Goal: Find specific page/section: Find specific page/section

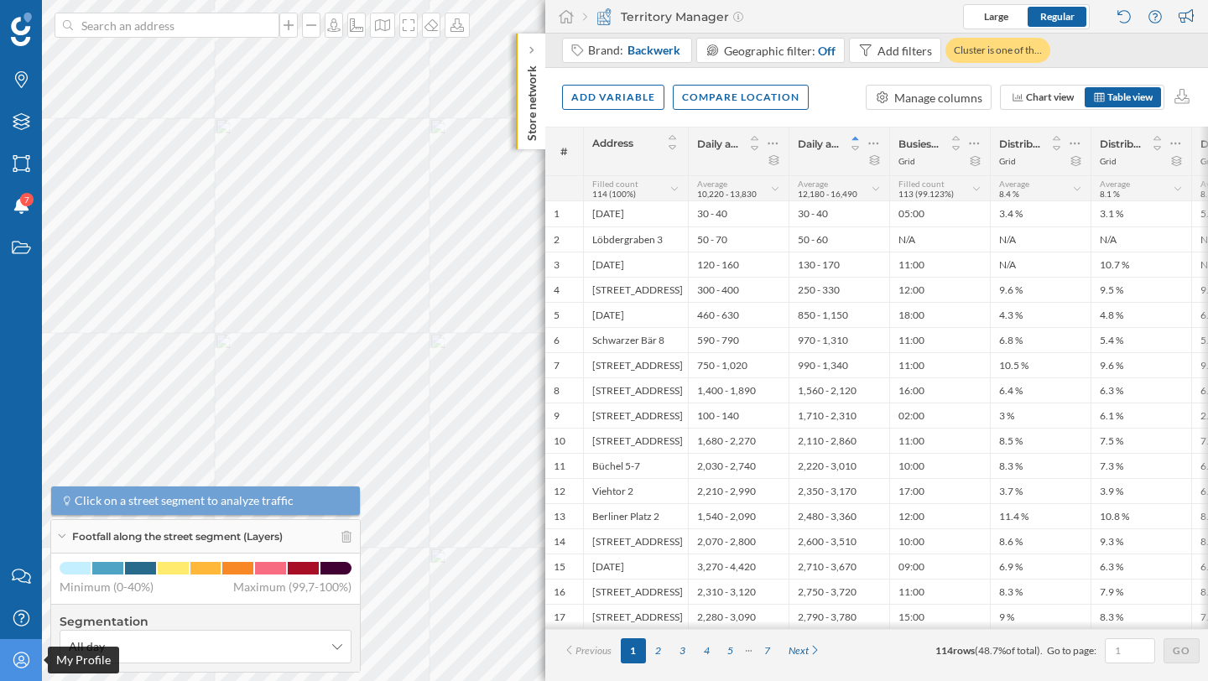
click at [16, 660] on icon "My Profile" at bounding box center [21, 660] width 21 height 17
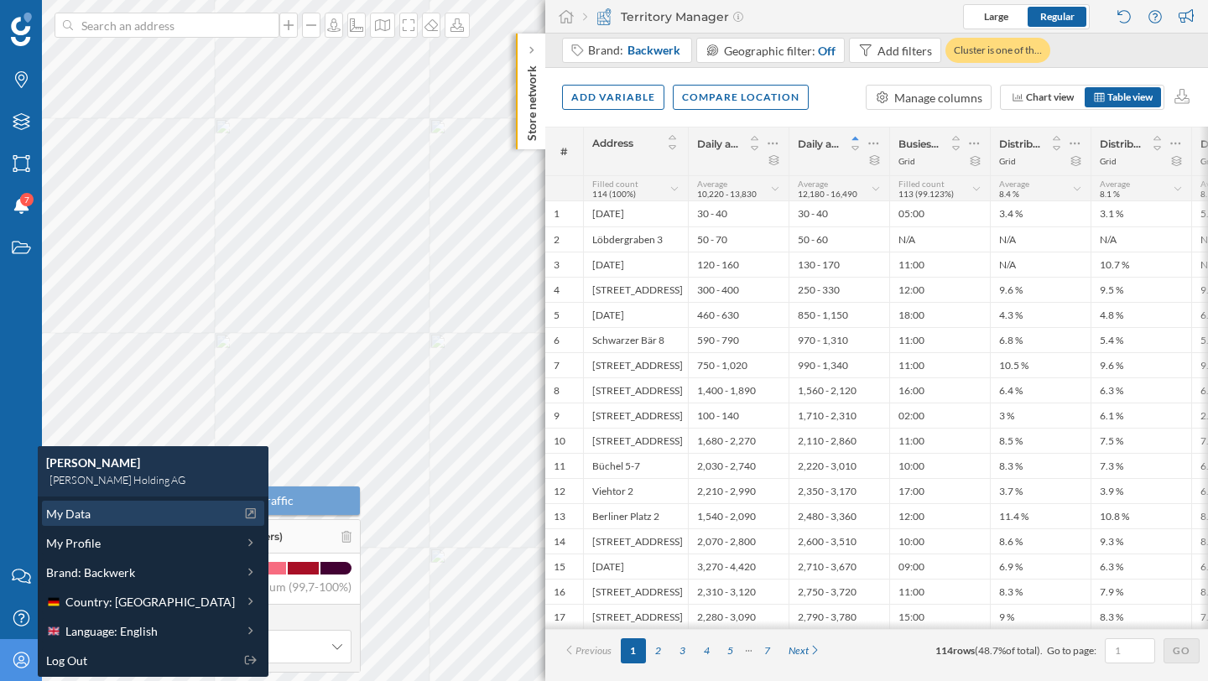
click at [52, 508] on span "My Data" at bounding box center [68, 514] width 44 height 18
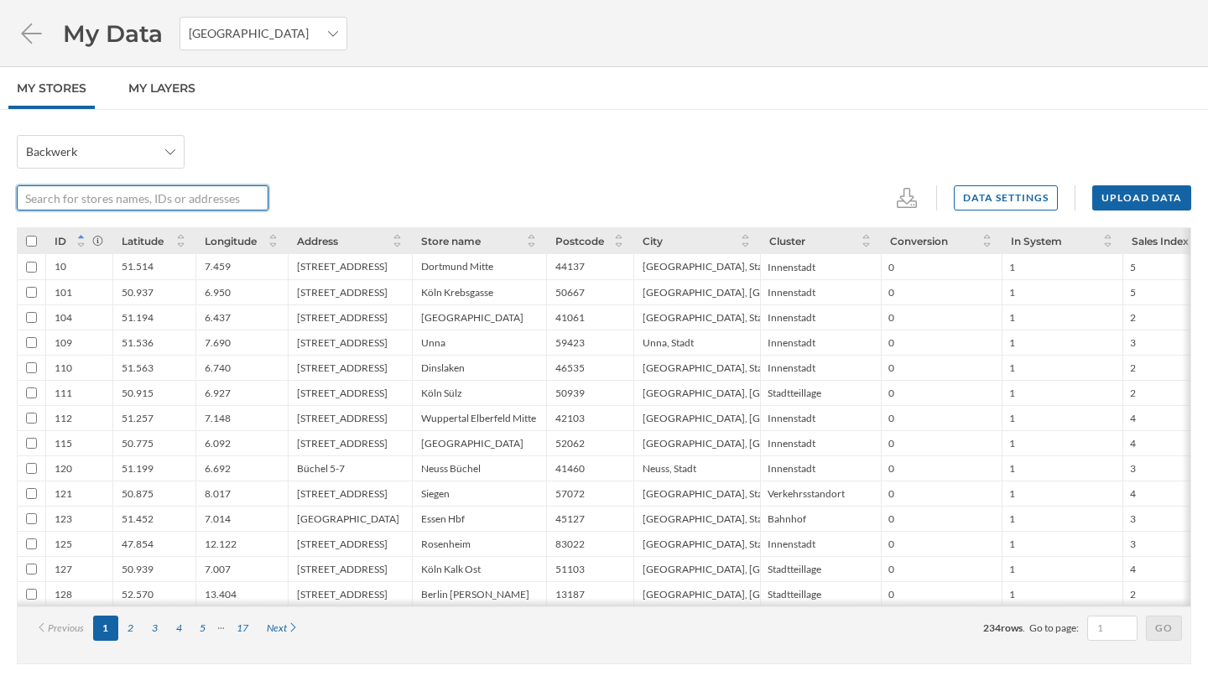
click at [160, 198] on input "text" at bounding box center [133, 197] width 233 height 25
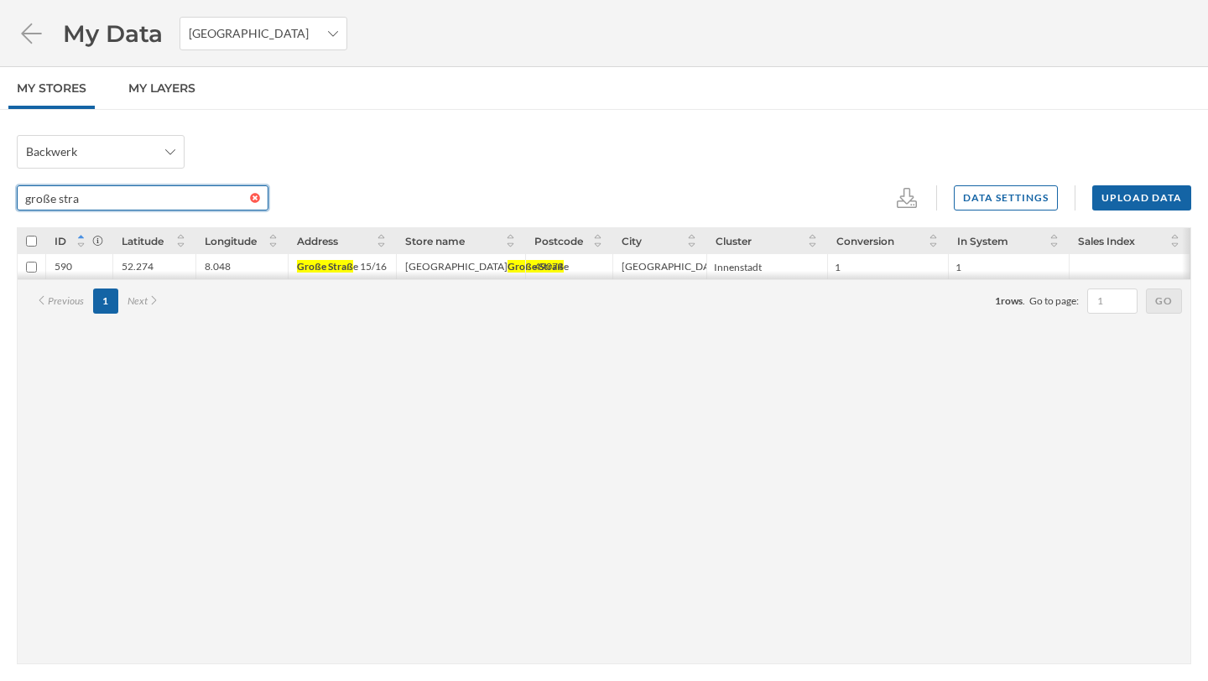
click at [25, 204] on input "große stra" at bounding box center [133, 197] width 233 height 25
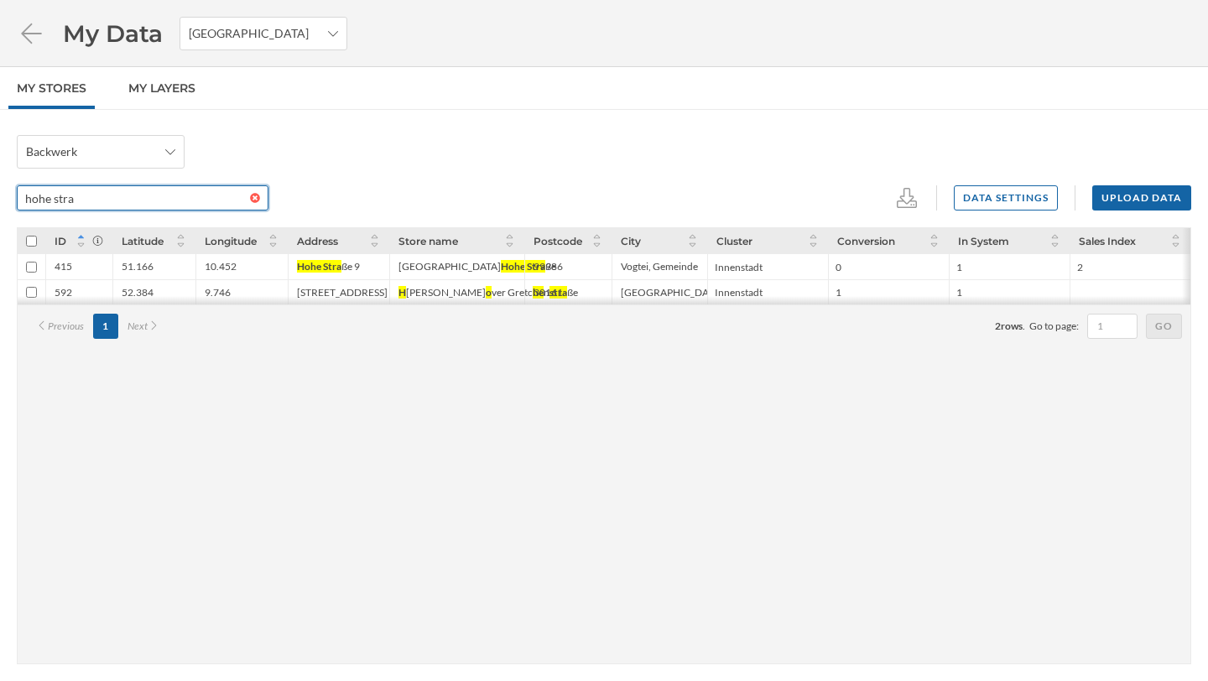
click at [84, 195] on input "hohe stra" at bounding box center [133, 197] width 233 height 25
type input "hohe straße"
click at [424, 268] on div "Rendsburg" at bounding box center [449, 266] width 102 height 13
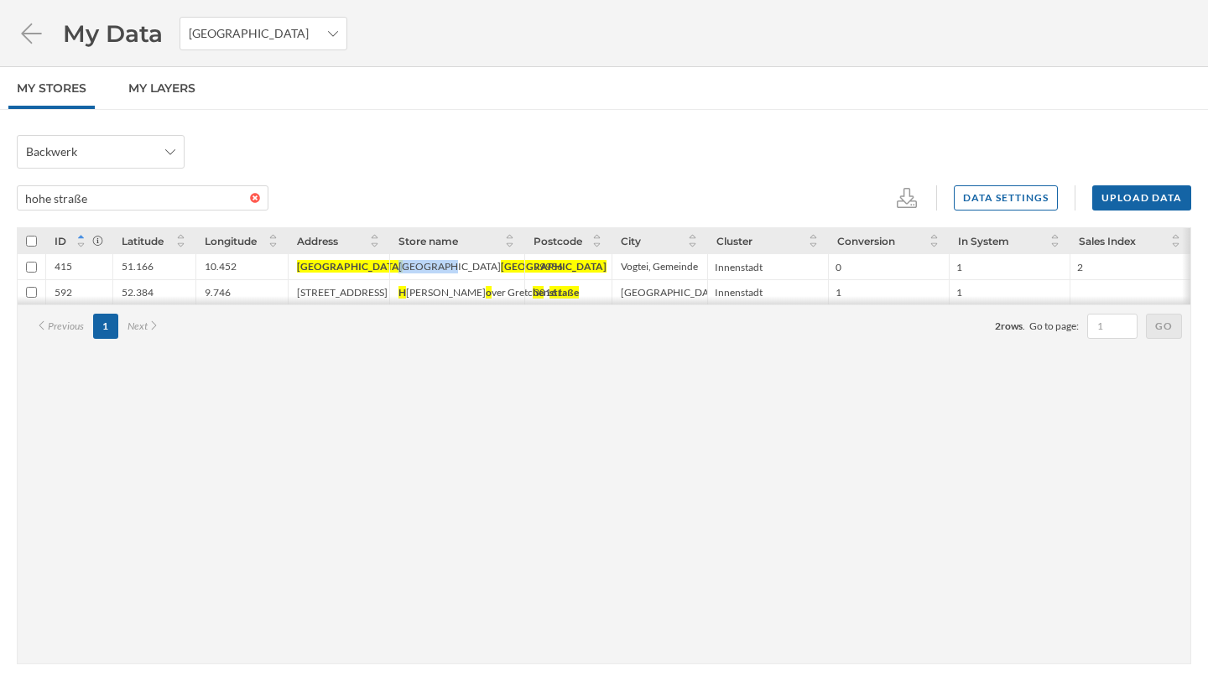
click at [424, 268] on div "Rendsburg" at bounding box center [449, 266] width 102 height 13
copy div "Rendsburg"
click at [652, 268] on div "Vogtei, Gemeinde" at bounding box center [659, 266] width 77 height 13
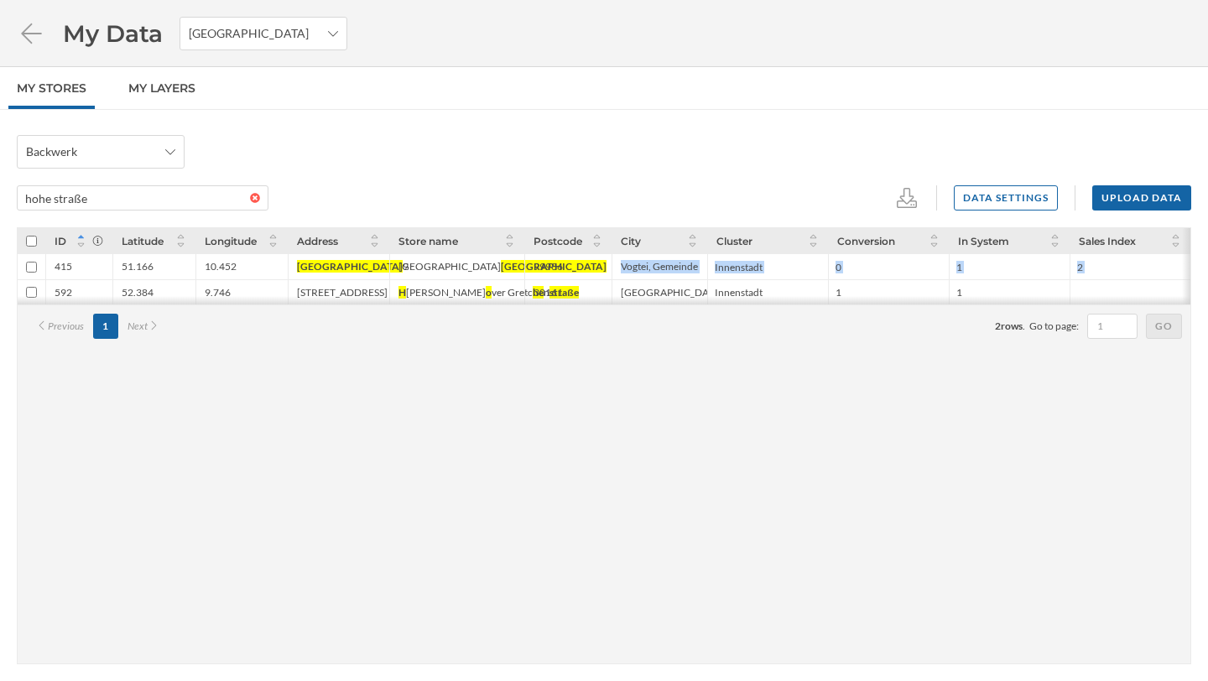
click at [652, 268] on div "Vogtei, Gemeinde" at bounding box center [659, 266] width 77 height 13
click at [630, 268] on div "Vogtei, Gemeinde" at bounding box center [659, 266] width 77 height 13
copy div "Vogtei"
click at [570, 455] on div "ID Latitude Longitude Address Store name Postcode City Cluster Conversion In Sy…" at bounding box center [604, 445] width 1174 height 437
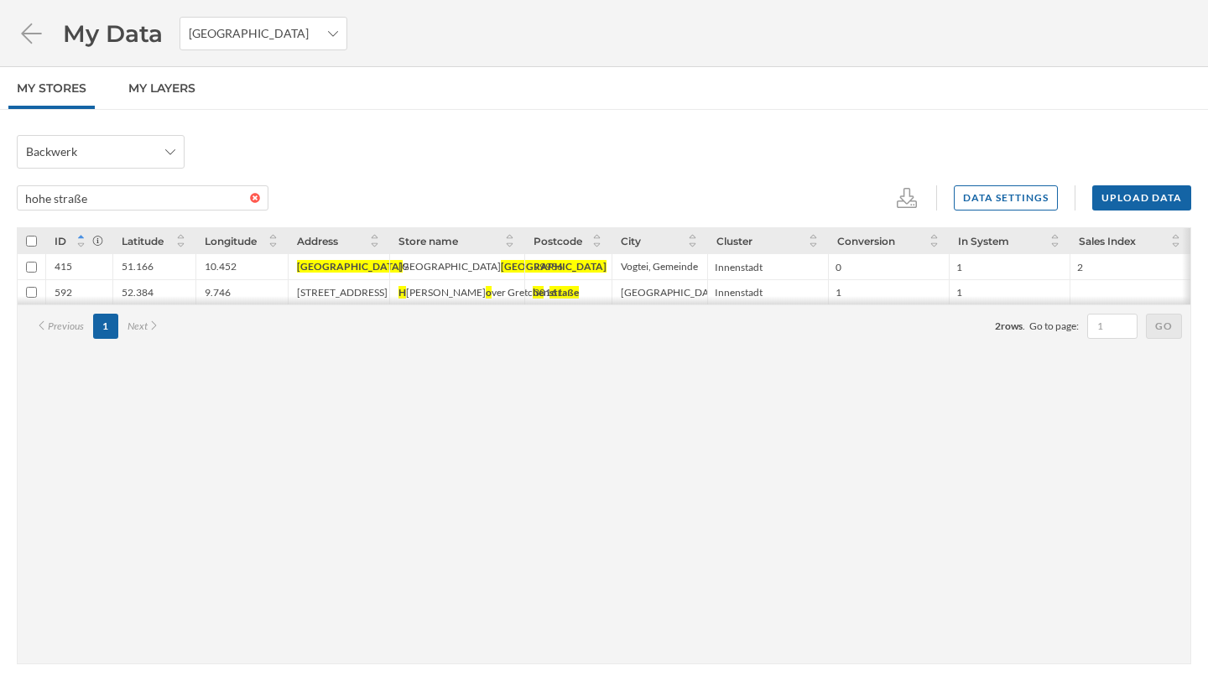
click at [445, 173] on div "Backwerk hohe straße Data settings Upload data" at bounding box center [604, 172] width 1174 height 75
